Goal: Task Accomplishment & Management: Use online tool/utility

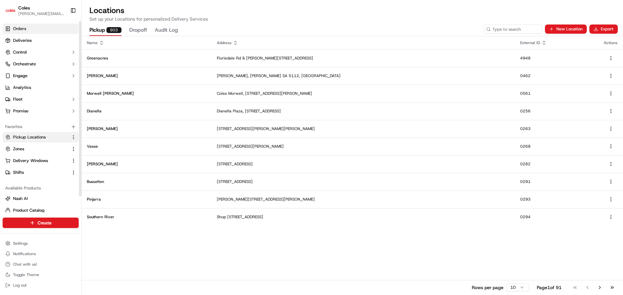
click at [38, 29] on link "Orders" at bounding box center [41, 29] width 76 height 10
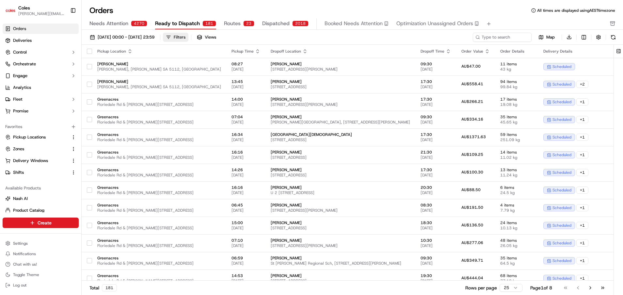
click at [188, 34] on button "Filters" at bounding box center [175, 37] width 25 height 9
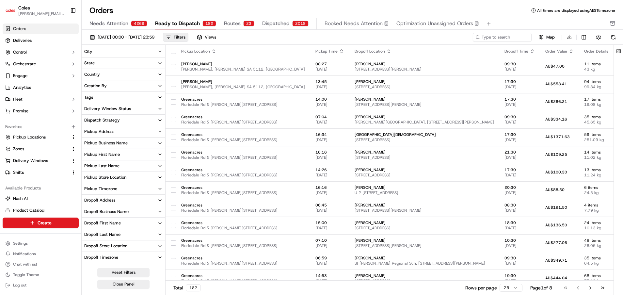
click at [157, 49] on button "City" at bounding box center [124, 51] width 84 height 11
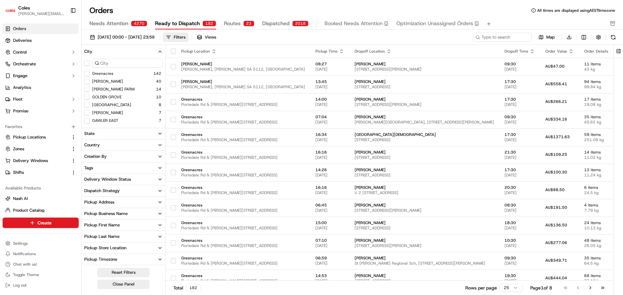
click at [157, 49] on button "City" at bounding box center [124, 51] width 84 height 11
